Goal: Task Accomplishment & Management: Complete application form

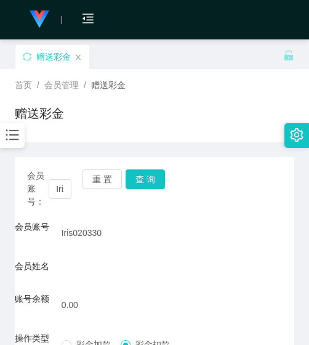
scroll to position [52, 0]
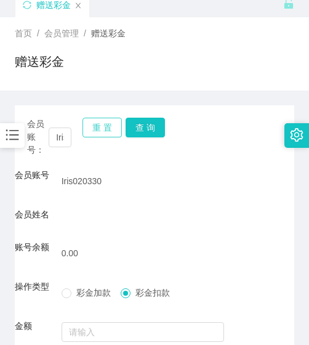
click at [100, 125] on button "重 置" at bounding box center [102, 128] width 39 height 20
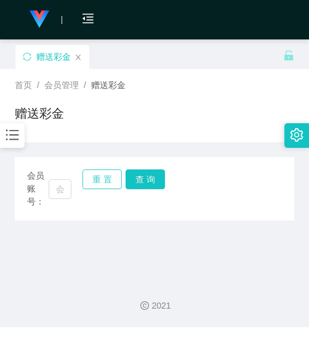
scroll to position [0, 0]
click at [61, 194] on input "text" at bounding box center [60, 189] width 23 height 20
paste input "You4b"
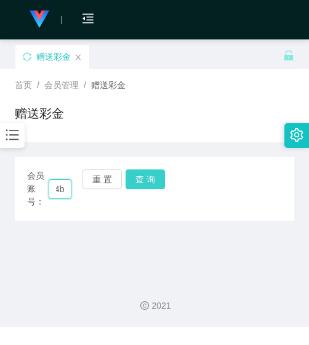
type input "You4b"
click at [154, 185] on button "查 询" at bounding box center [145, 179] width 39 height 20
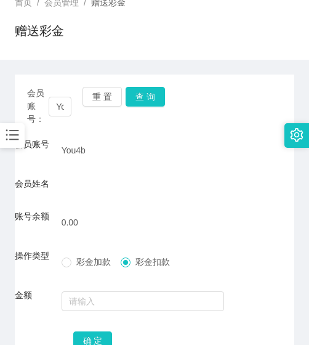
scroll to position [52, 0]
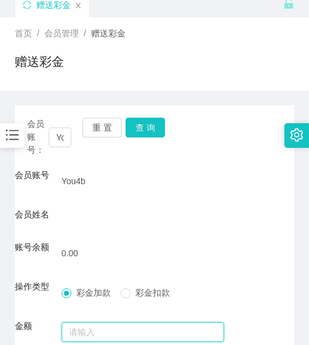
click at [89, 332] on input "text" at bounding box center [143, 332] width 163 height 20
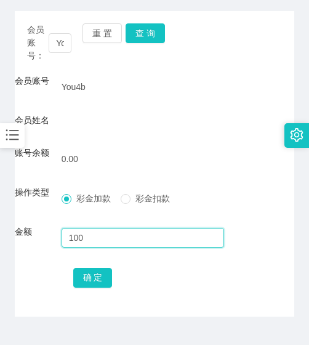
scroll to position [175, 0]
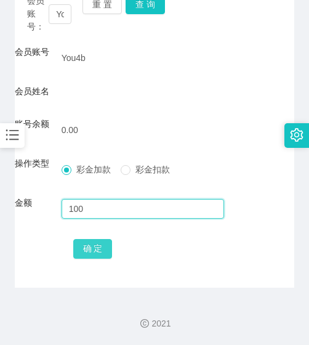
type input "100"
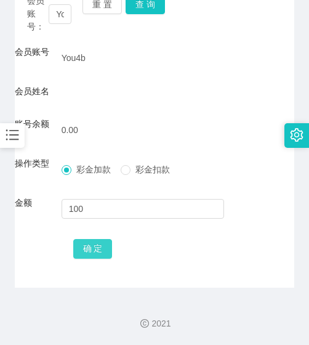
click at [99, 246] on button "确 定" at bounding box center [92, 249] width 39 height 20
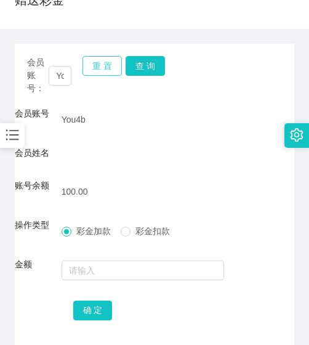
click at [116, 59] on button "重 置" at bounding box center [102, 66] width 39 height 20
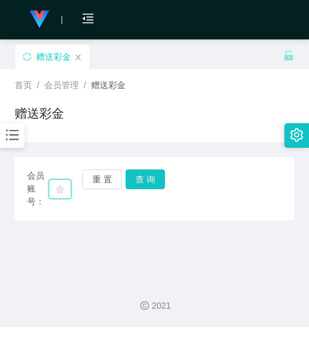
click at [67, 194] on input "text" at bounding box center [60, 189] width 23 height 20
paste input "weili26"
type input "weili26"
click at [159, 180] on button "查 询" at bounding box center [145, 179] width 39 height 20
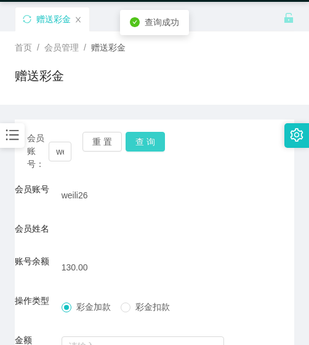
scroll to position [175, 0]
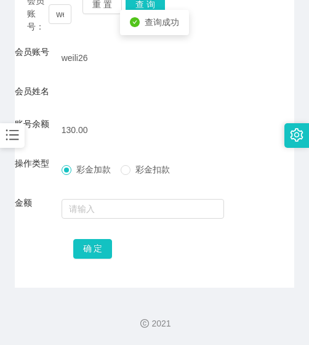
click at [132, 174] on span "彩金扣款" at bounding box center [153, 169] width 44 height 10
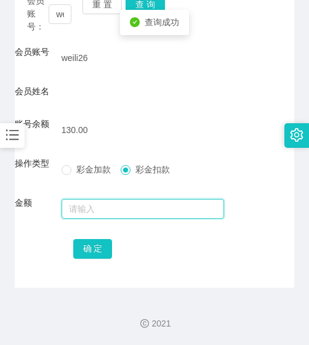
click at [129, 200] on input "text" at bounding box center [143, 209] width 163 height 20
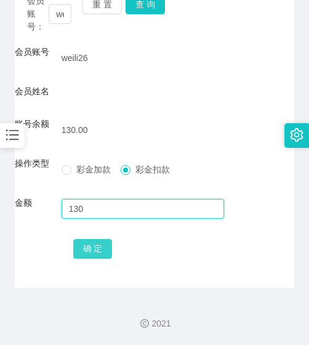
type input "130"
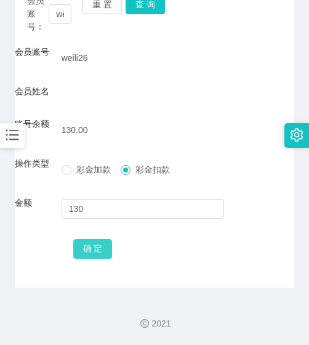
click at [101, 251] on button "确 定" at bounding box center [92, 249] width 39 height 20
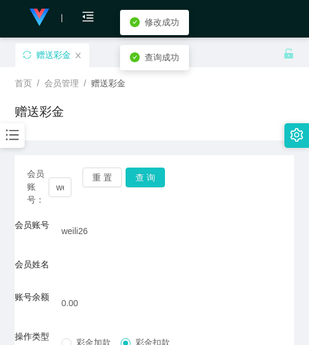
scroll to position [0, 0]
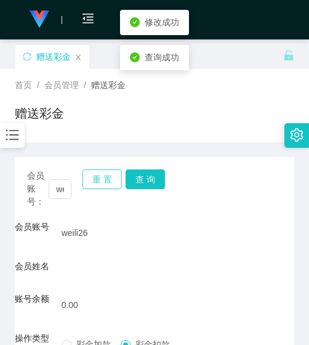
click at [91, 174] on button "重 置" at bounding box center [102, 179] width 39 height 20
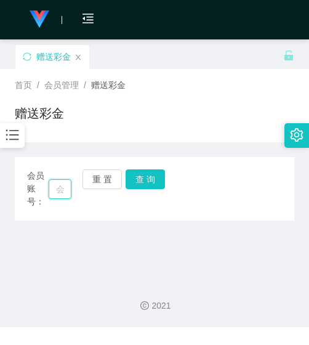
click at [61, 196] on input "text" at bounding box center [60, 189] width 23 height 20
paste input "ryan010118"
type input "ryan010118"
click at [141, 182] on button "查 询" at bounding box center [145, 179] width 39 height 20
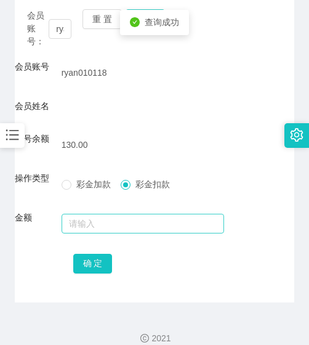
scroll to position [175, 0]
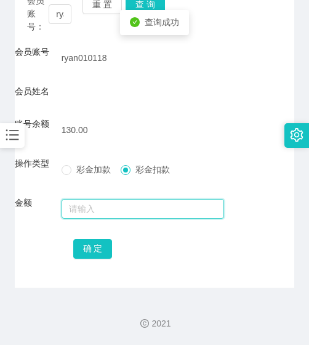
click at [126, 207] on input "text" at bounding box center [143, 209] width 163 height 20
type input "130"
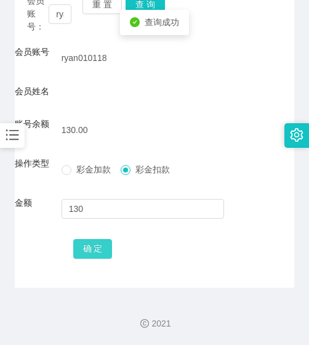
click at [105, 243] on button "确 定" at bounding box center [92, 249] width 39 height 20
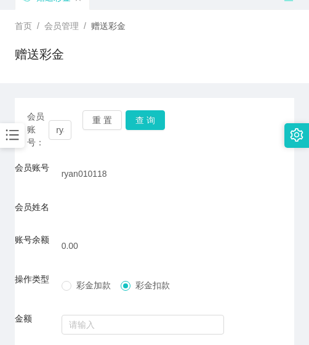
scroll to position [52, 0]
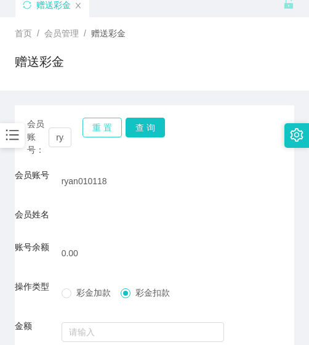
click at [106, 132] on button "重 置" at bounding box center [102, 128] width 39 height 20
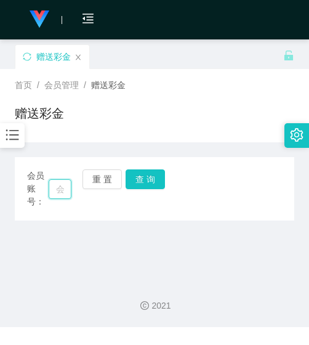
click at [56, 188] on input "text" at bounding box center [60, 189] width 23 height 20
paste input "chingleongteh"
type input "chingleongteh"
click at [135, 181] on button "查 询" at bounding box center [145, 179] width 39 height 20
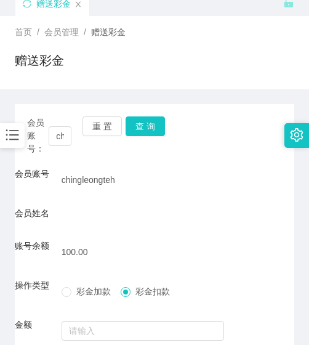
scroll to position [52, 0]
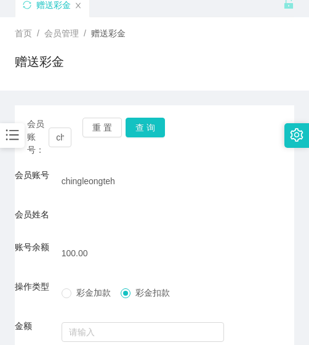
click at [101, 137] on div "重 置 查 询" at bounding box center [105, 137] width 44 height 39
click at [100, 136] on button "重 置" at bounding box center [102, 128] width 39 height 20
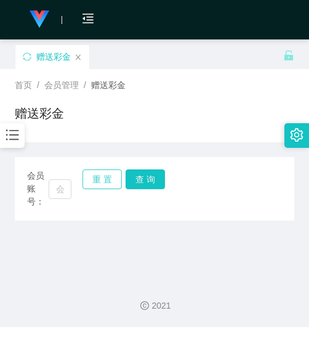
scroll to position [0, 0]
click at [61, 190] on input "text" at bounding box center [60, 189] width 23 height 20
paste input "Abcdmnbvc"
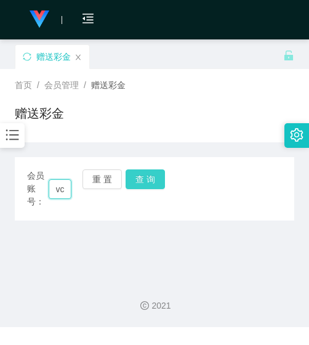
type input "Abcdmnbvc"
click at [150, 176] on button "查 询" at bounding box center [145, 179] width 39 height 20
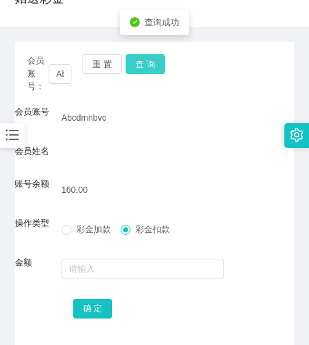
scroll to position [123, 0]
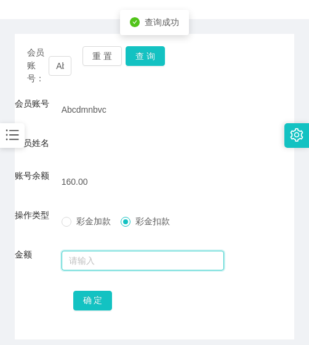
click at [136, 265] on input "text" at bounding box center [143, 261] width 163 height 20
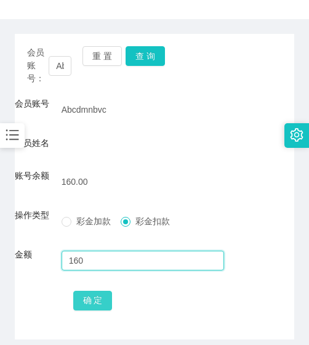
type input "160"
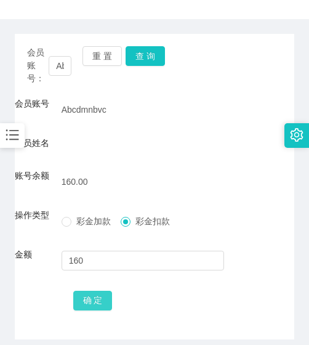
click at [105, 302] on button "确 定" at bounding box center [92, 301] width 39 height 20
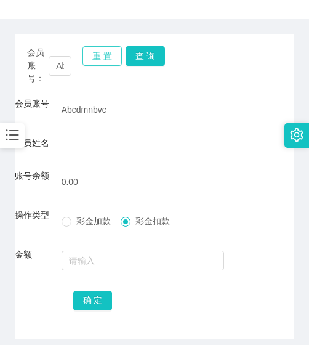
drag, startPoint x: 105, startPoint y: 58, endPoint x: 92, endPoint y: 69, distance: 17.5
click at [105, 58] on button "重 置" at bounding box center [102, 56] width 39 height 20
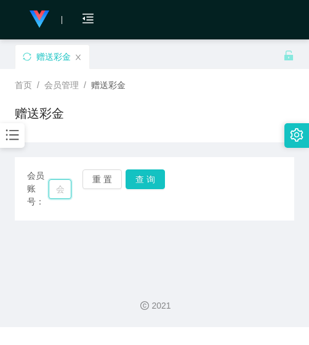
click at [59, 192] on input "text" at bounding box center [60, 189] width 23 height 20
type input "H"
click at [150, 183] on button "查 询" at bounding box center [145, 179] width 39 height 20
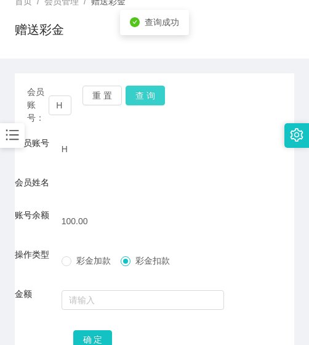
scroll to position [175, 0]
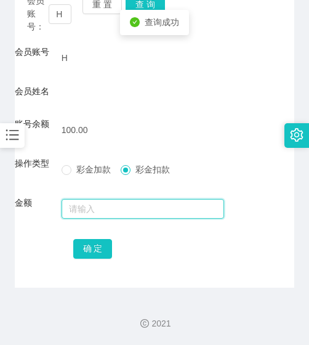
click at [106, 214] on input "text" at bounding box center [143, 209] width 163 height 20
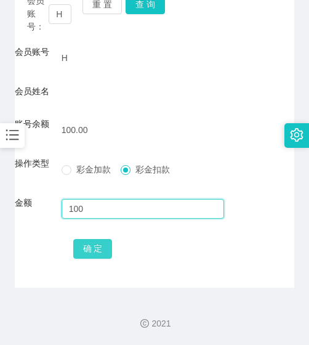
type input "100"
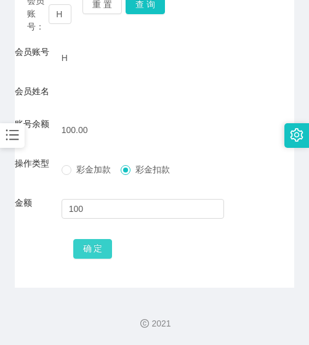
click at [97, 243] on button "确 定" at bounding box center [92, 249] width 39 height 20
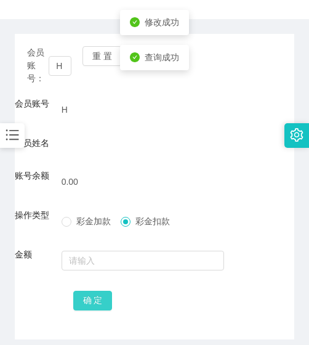
scroll to position [52, 0]
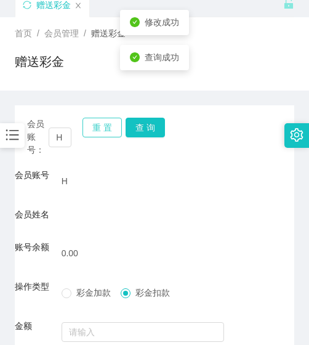
click at [93, 127] on button "重 置" at bounding box center [102, 128] width 39 height 20
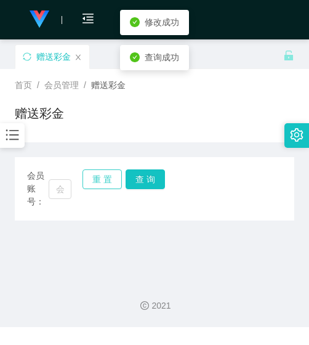
scroll to position [0, 0]
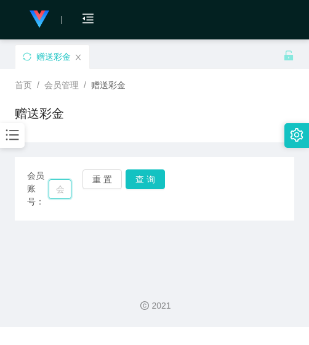
click at [62, 188] on input "text" at bounding box center [60, 189] width 23 height 20
paste input "🍀姓名:【收款人】: [PERSON_NAME] 🍀性别：男 🍀年龄: 35 🍀银行名称/TNG：162085364346 Maybank 🍀60142228…"
type input "🍀姓名:【收款"
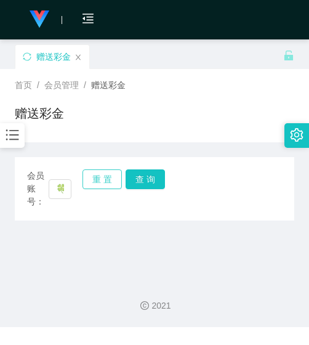
click at [97, 179] on button "重 置" at bounding box center [102, 179] width 39 height 20
click at [65, 193] on input "text" at bounding box center [60, 189] width 23 height 20
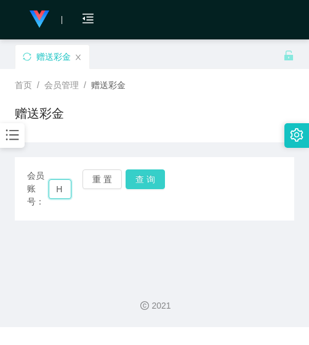
type input "H"
click at [143, 172] on button "查 询" at bounding box center [145, 179] width 39 height 20
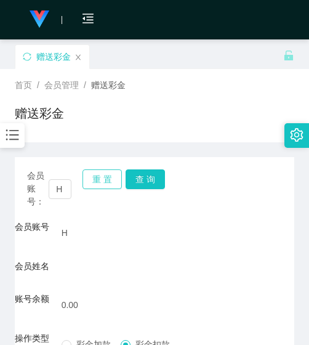
drag, startPoint x: 95, startPoint y: 179, endPoint x: 89, endPoint y: 191, distance: 13.2
click at [95, 180] on button "重 置" at bounding box center [102, 179] width 39 height 20
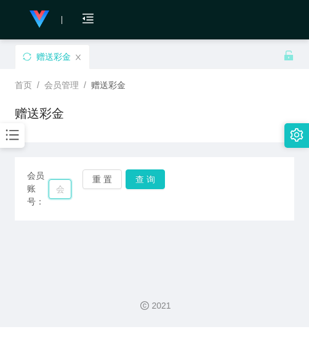
click at [62, 192] on input "text" at bounding box center [60, 189] width 23 height 20
paste input "0143951564"
type input "0143951564"
click at [150, 179] on button "查 询" at bounding box center [145, 179] width 39 height 20
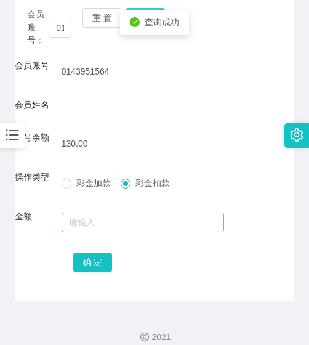
scroll to position [175, 0]
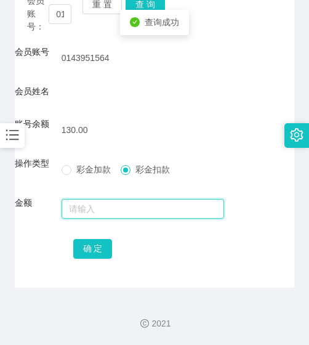
click at [135, 202] on input "text" at bounding box center [143, 209] width 163 height 20
type input "130"
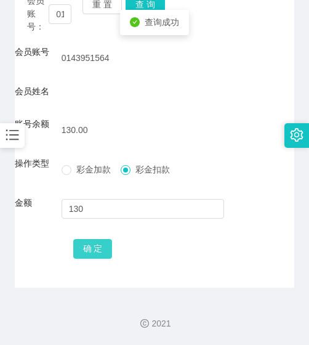
click at [89, 251] on button "确 定" at bounding box center [92, 249] width 39 height 20
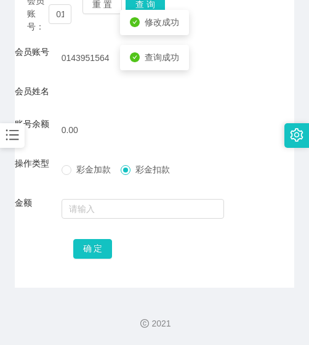
drag, startPoint x: 23, startPoint y: 274, endPoint x: 0, endPoint y: 278, distance: 23.1
click at [23, 275] on div "会员账号： 0143951564 重 置 查 询 会员账号 0143951564 会员姓名 账号余额 0.00 操作类型 彩金加款 彩金扣款 金额 确 定" at bounding box center [155, 134] width 280 height 305
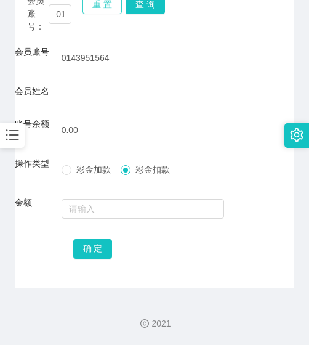
click at [92, 7] on button "重 置" at bounding box center [102, 4] width 39 height 20
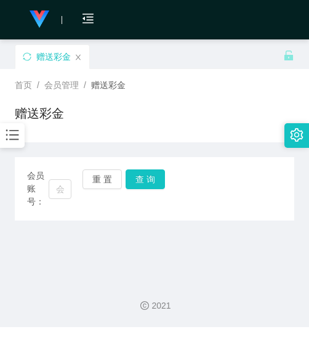
click at [71, 184] on div "会员账号： 重 置 查 询" at bounding box center [155, 188] width 280 height 39
click at [68, 189] on input "text" at bounding box center [60, 189] width 23 height 20
paste input "teeshikai"
type input "teeshikai"
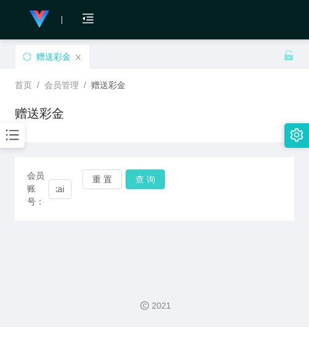
click at [149, 183] on button "查 询" at bounding box center [145, 179] width 39 height 20
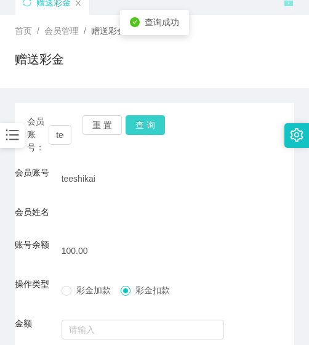
scroll to position [52, 0]
